Goal: Information Seeking & Learning: Understand process/instructions

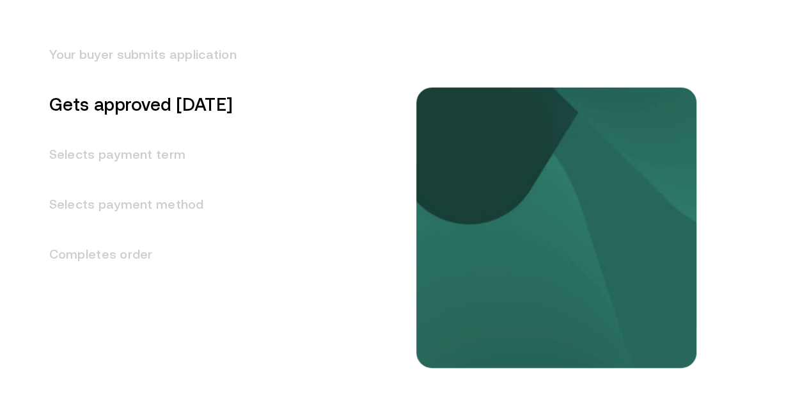
scroll to position [1597, 0]
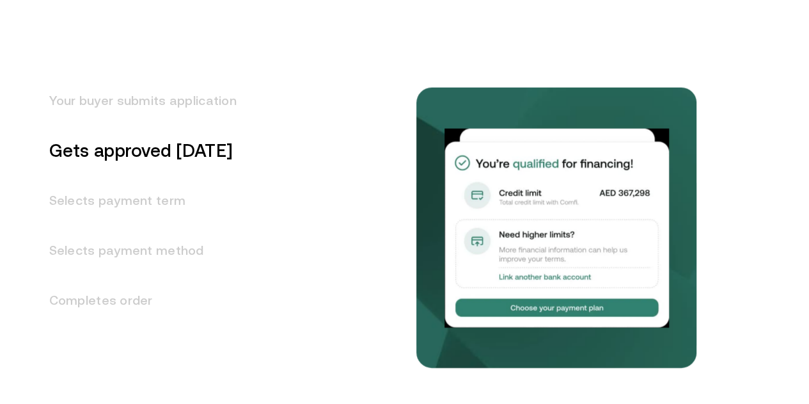
click at [133, 125] on h3 "Your buyer submits application" at bounding box center [135, 100] width 203 height 50
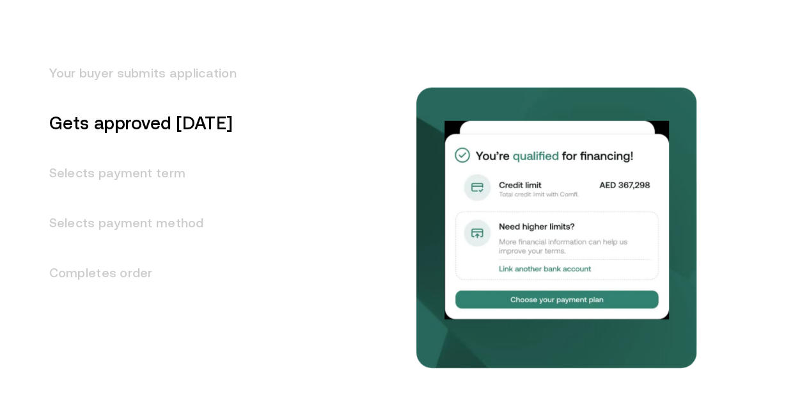
scroll to position [1560, 0]
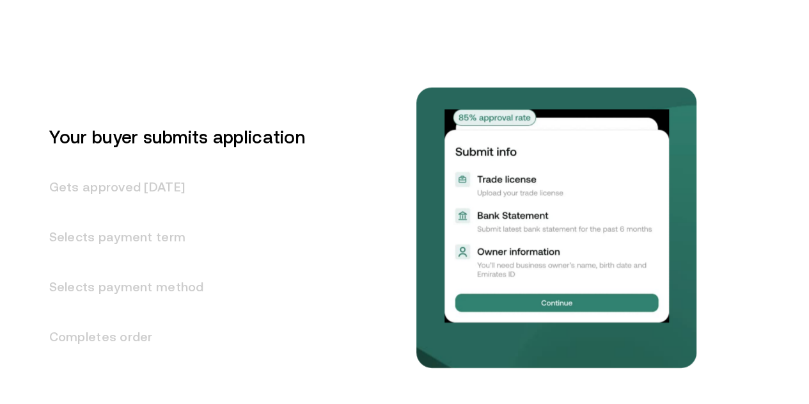
click at [308, 182] on div "Your buyer submits application Gets approved [DATE] Selects payment term Select…" at bounding box center [171, 274] width 274 height 405
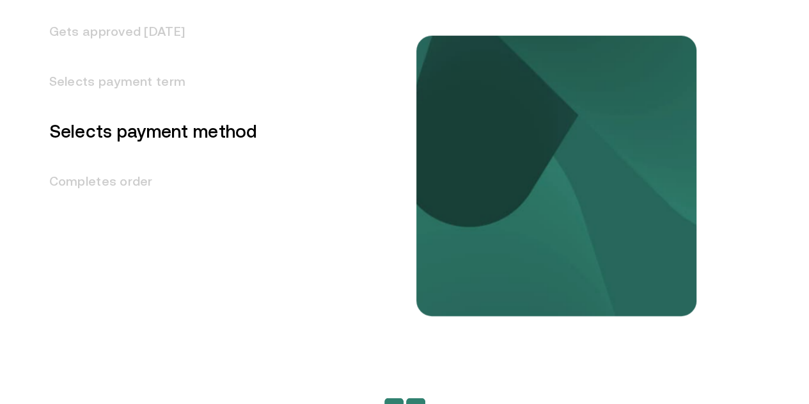
scroll to position [1614, 0]
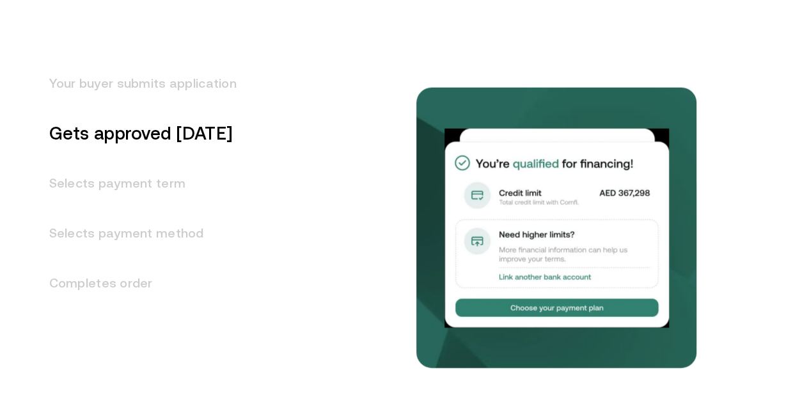
click at [192, 108] on h3 "Your buyer submits application" at bounding box center [135, 83] width 203 height 50
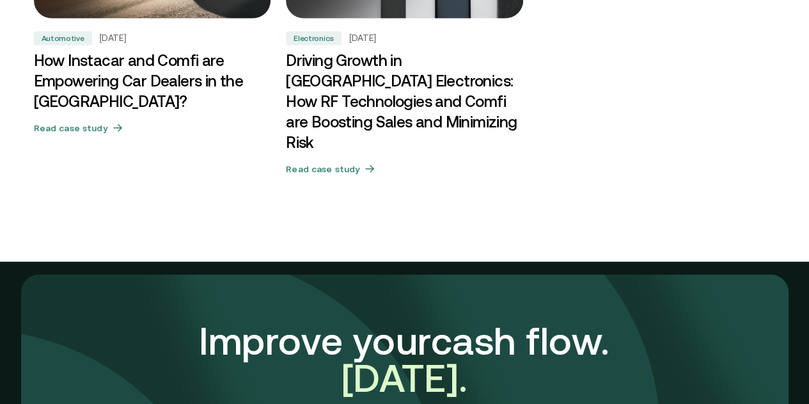
scroll to position [3894, 0]
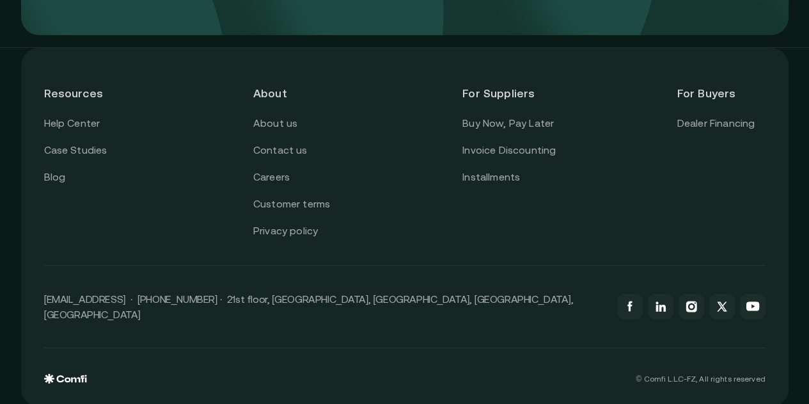
scroll to position [4393, 0]
